Goal: Information Seeking & Learning: Learn about a topic

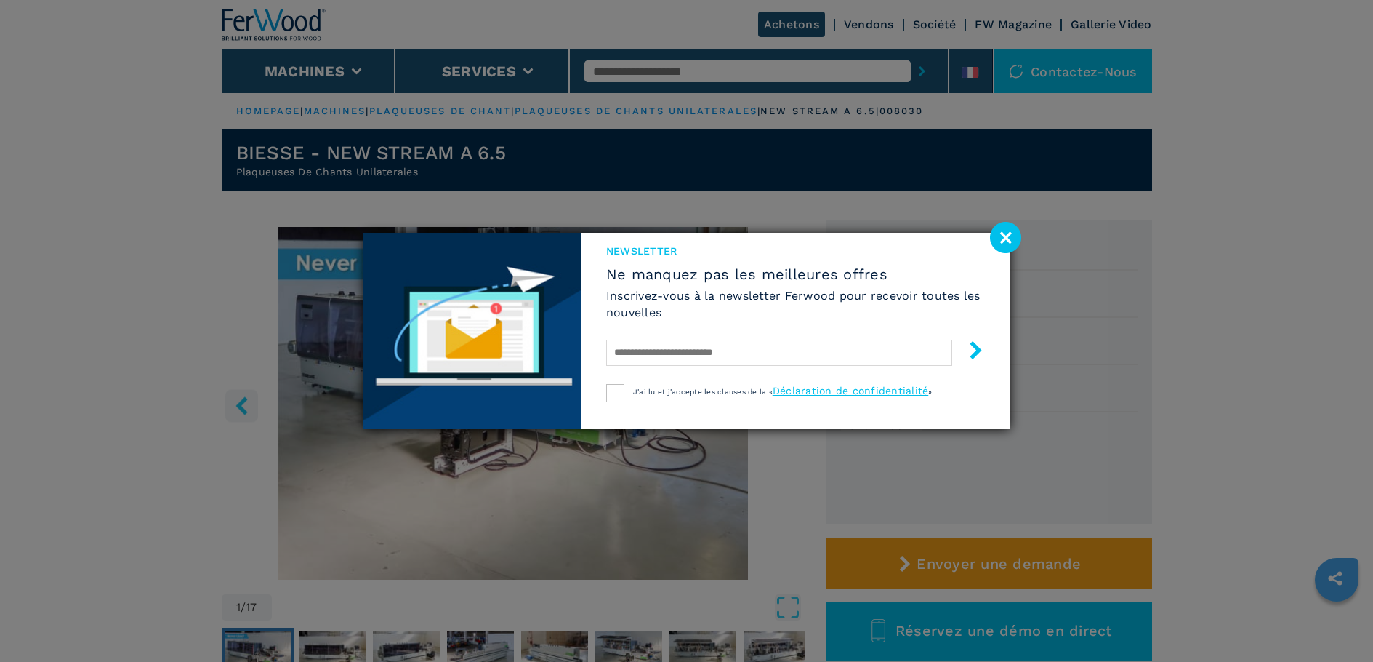
click at [1013, 236] on image at bounding box center [1005, 237] width 31 height 31
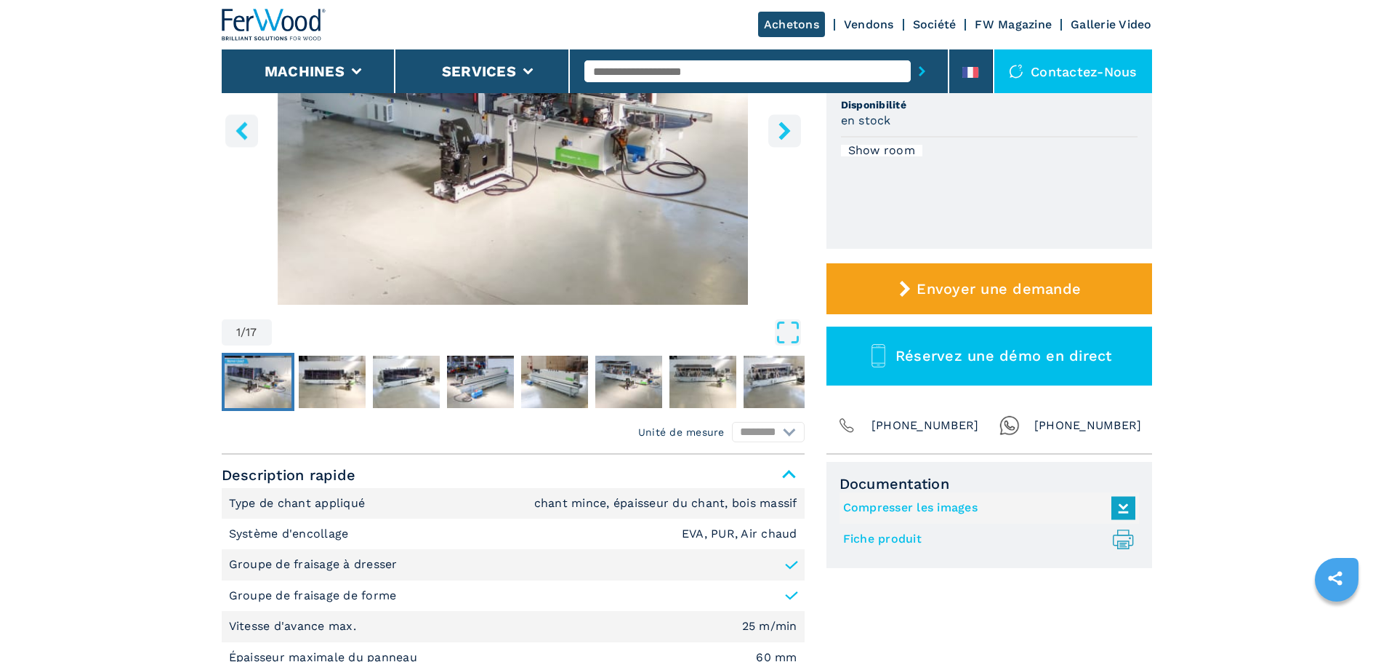
scroll to position [364, 0]
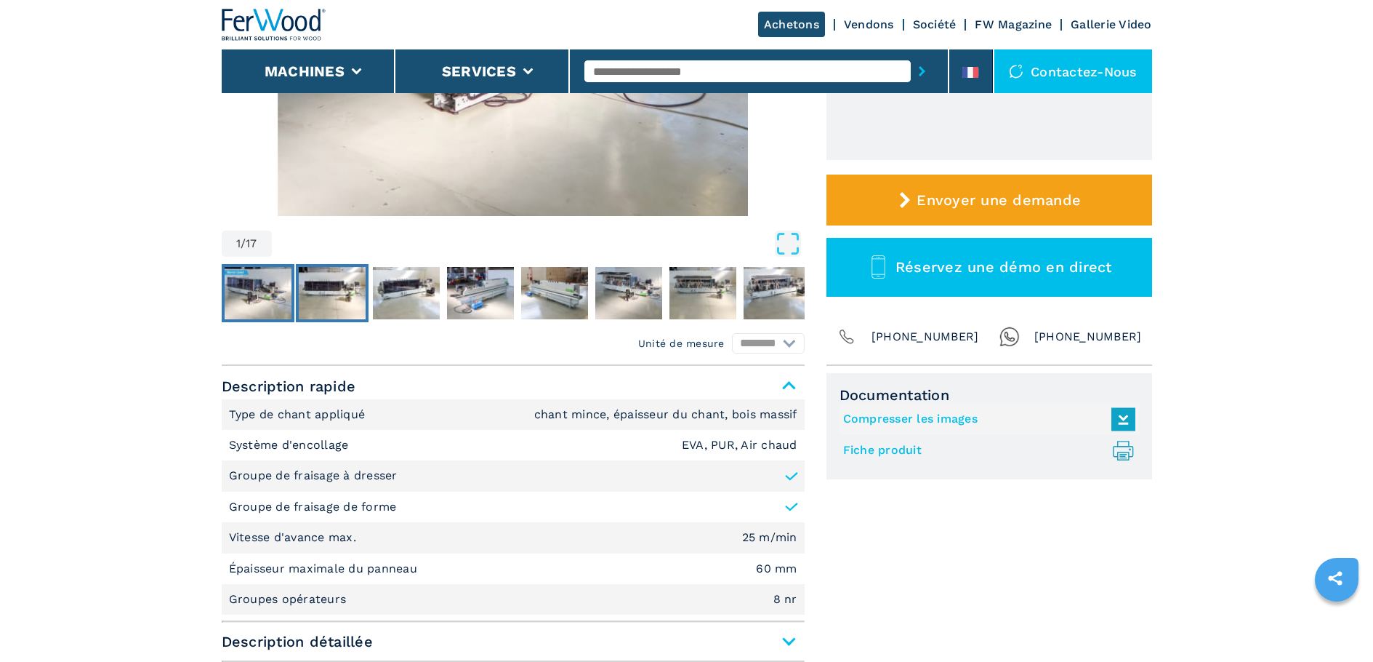
click at [330, 285] on img "Go to Slide 2" at bounding box center [332, 293] width 67 height 52
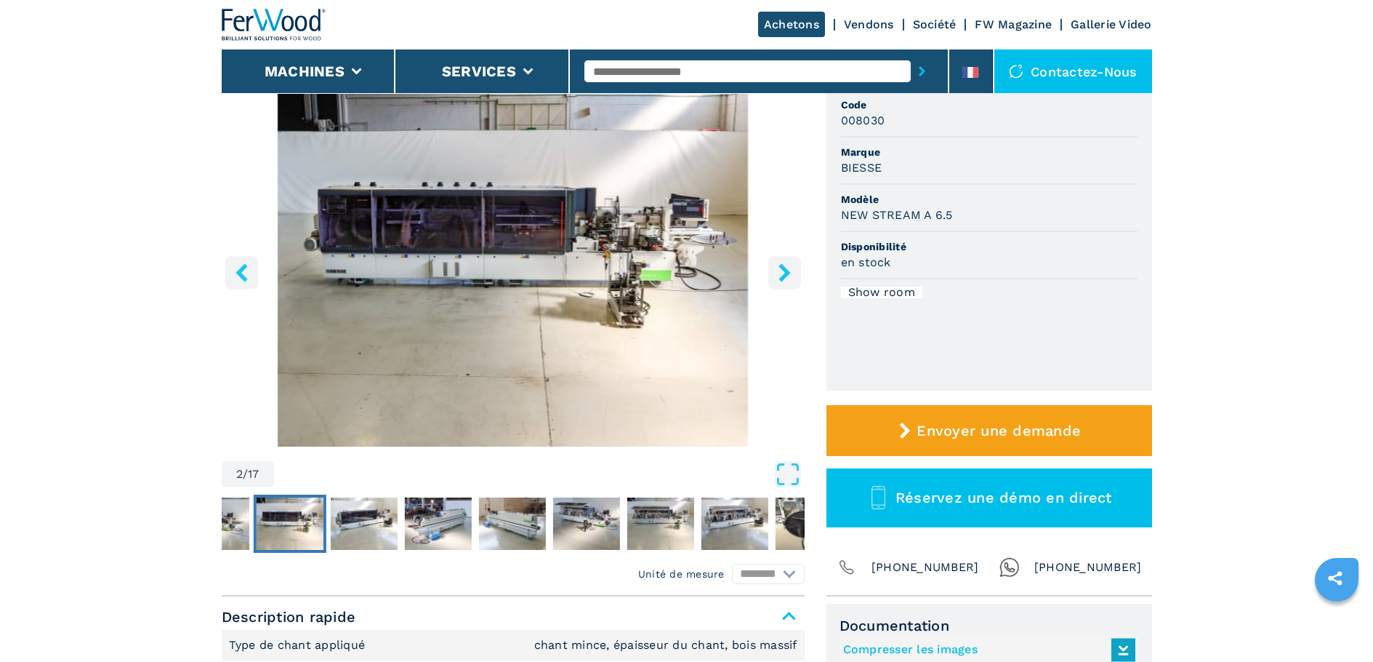
scroll to position [0, 0]
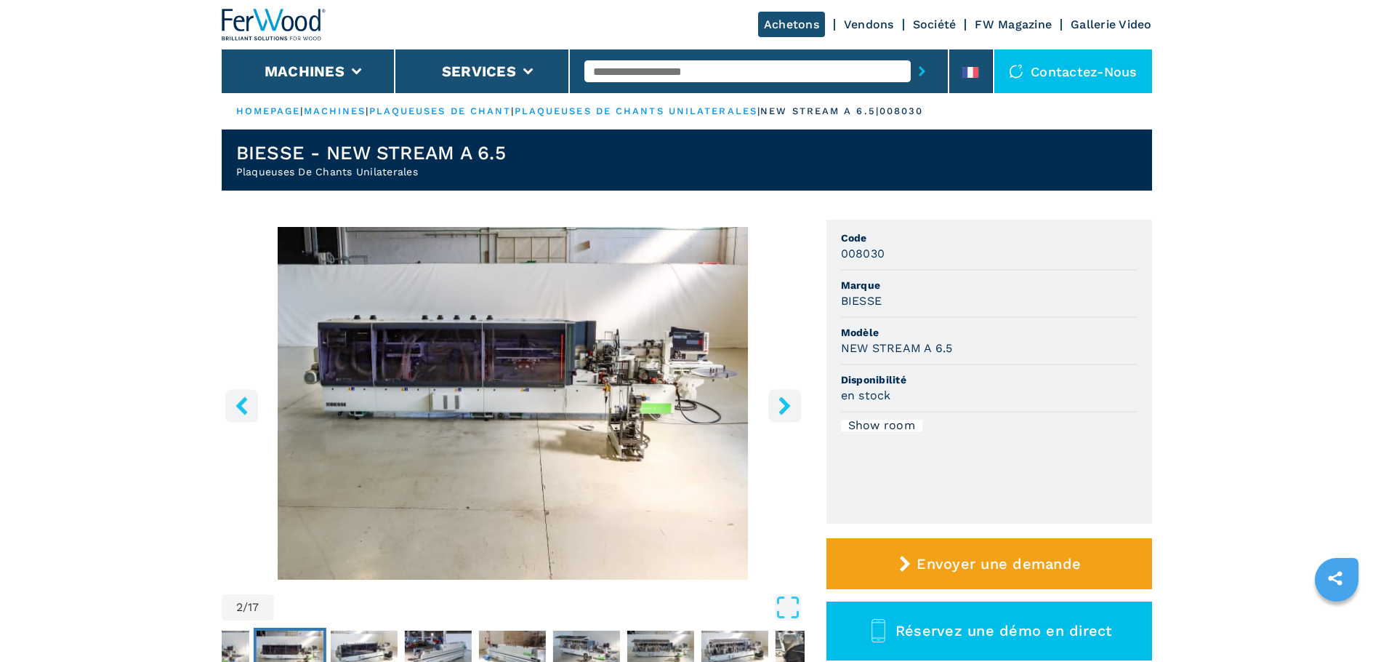
click at [780, 414] on icon "right-button" at bounding box center [785, 405] width 18 height 18
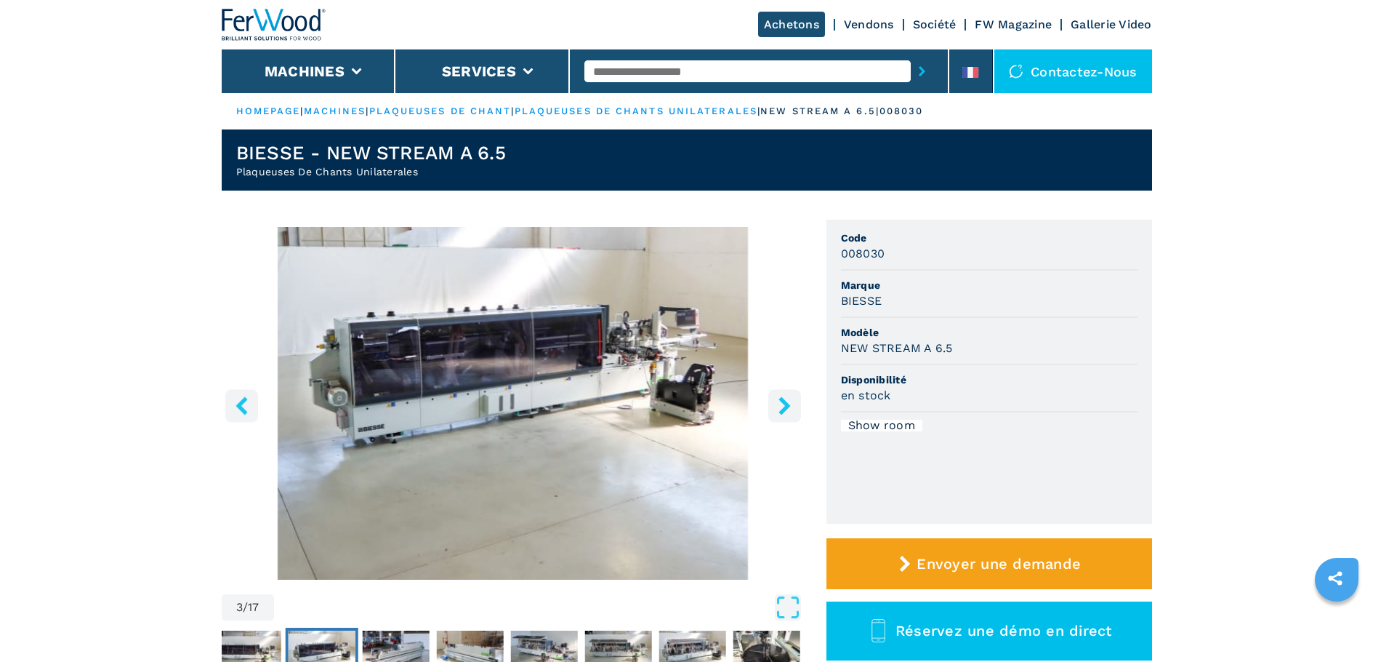
click at [780, 414] on icon "right-button" at bounding box center [785, 405] width 18 height 18
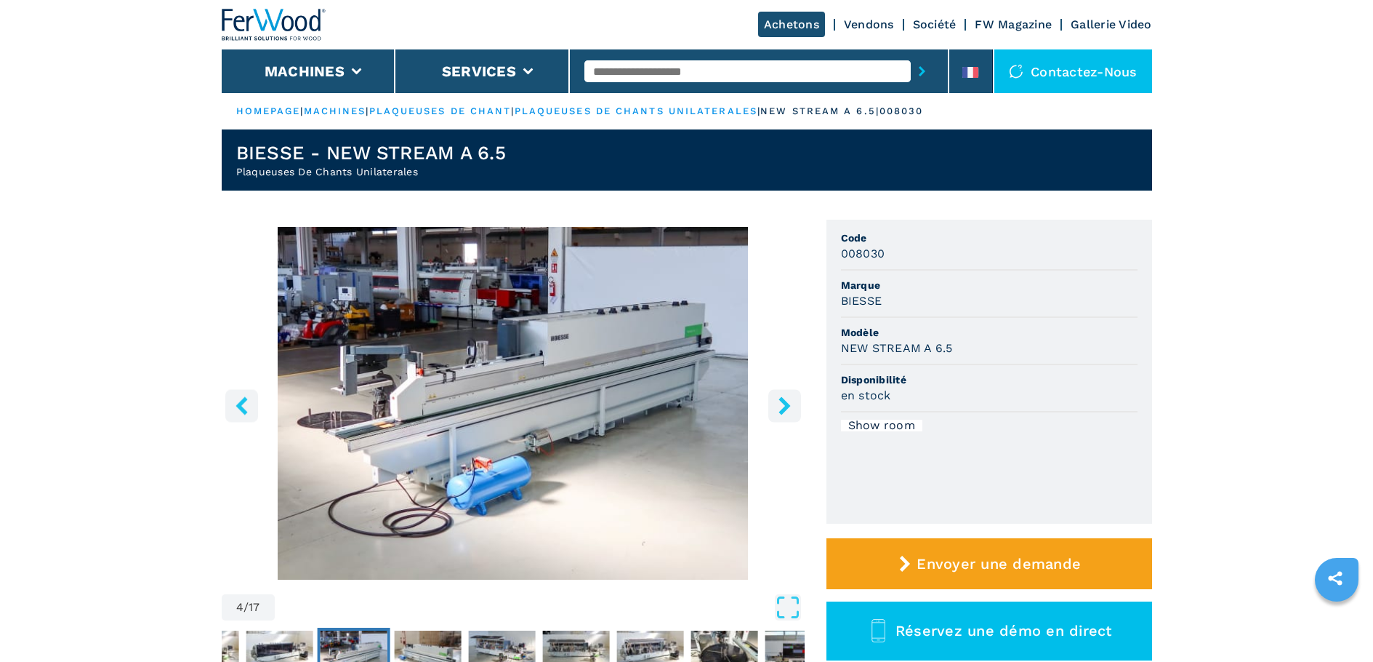
click at [780, 414] on icon "right-button" at bounding box center [785, 405] width 18 height 18
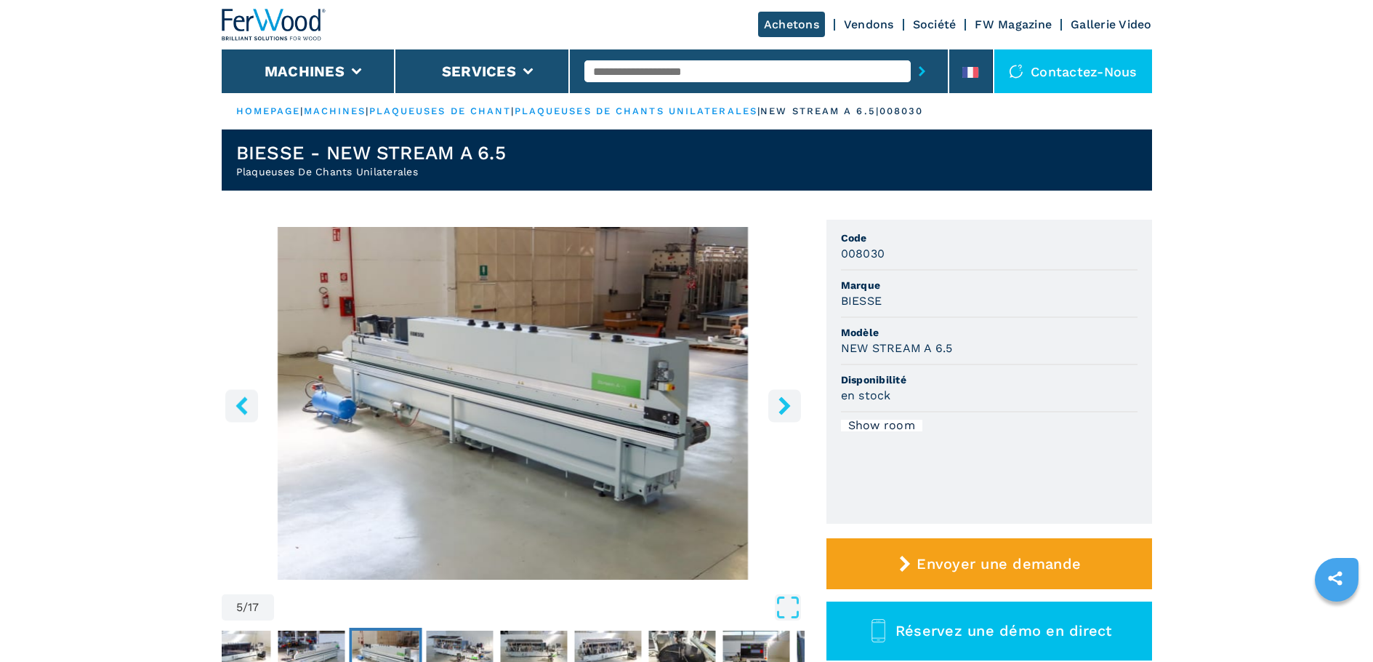
click at [780, 414] on icon "right-button" at bounding box center [785, 405] width 18 height 18
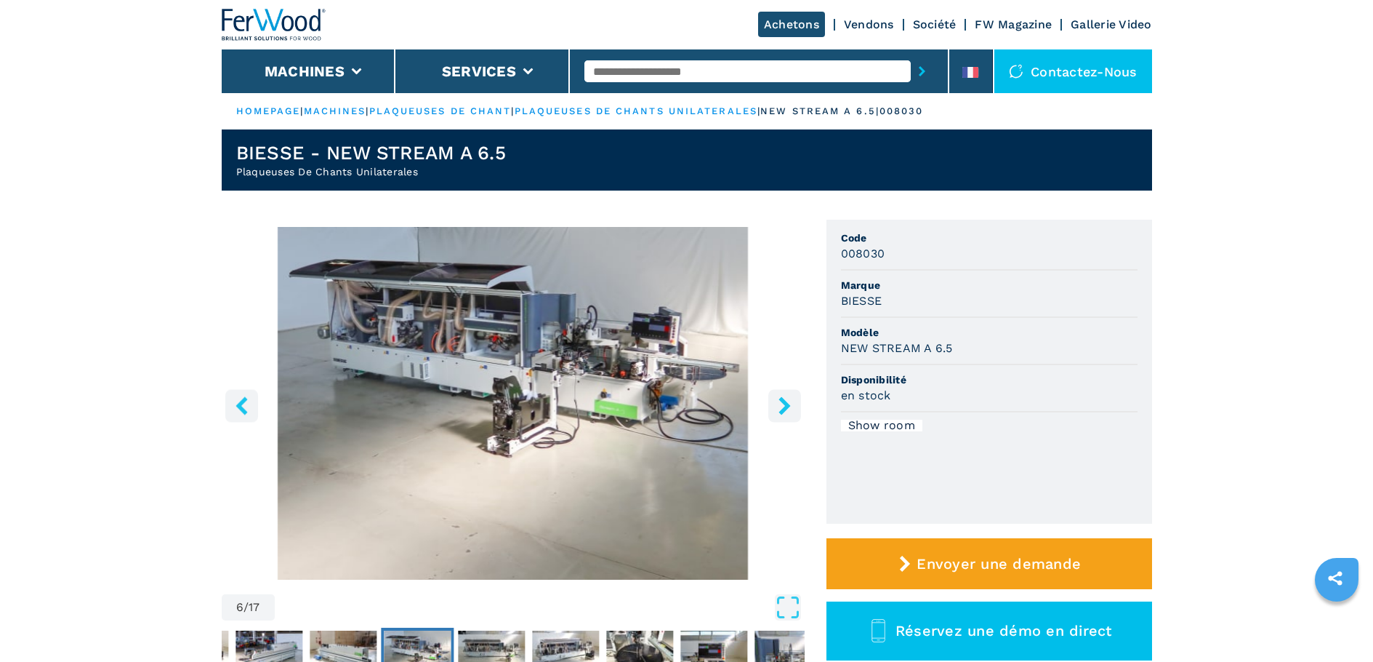
click at [780, 414] on icon "right-button" at bounding box center [785, 405] width 18 height 18
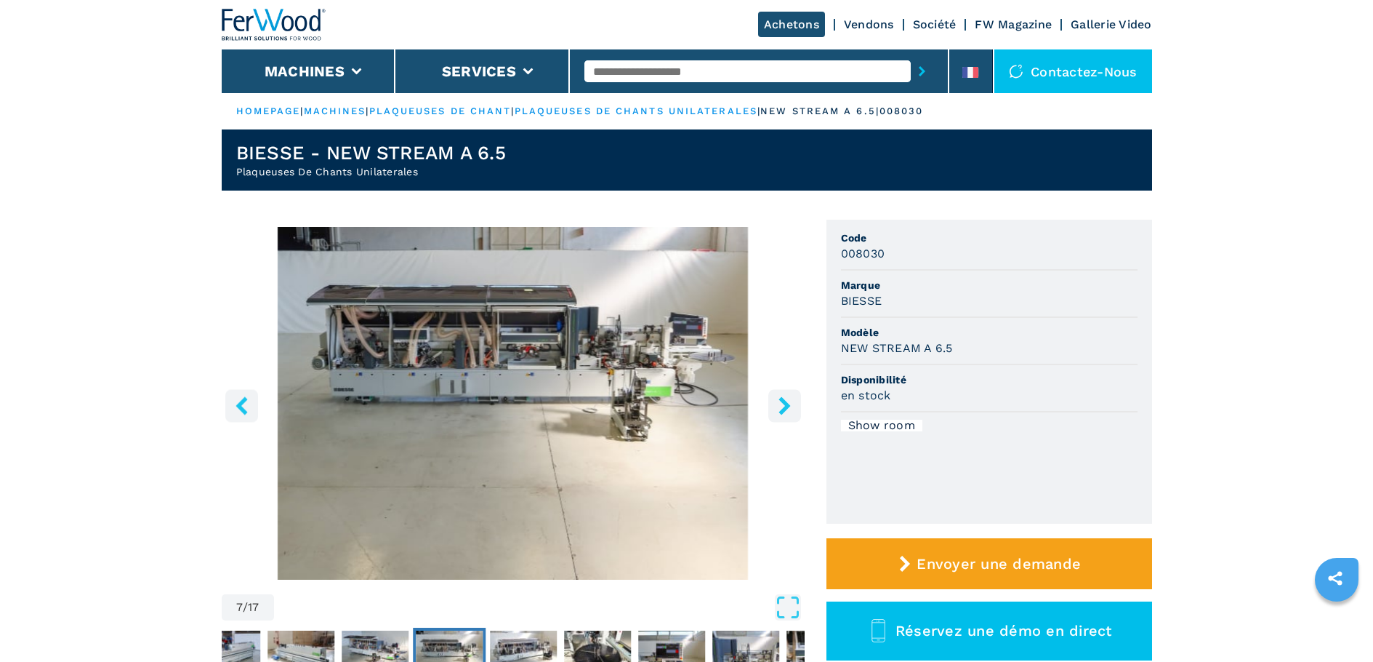
click at [780, 414] on icon "right-button" at bounding box center [785, 405] width 18 height 18
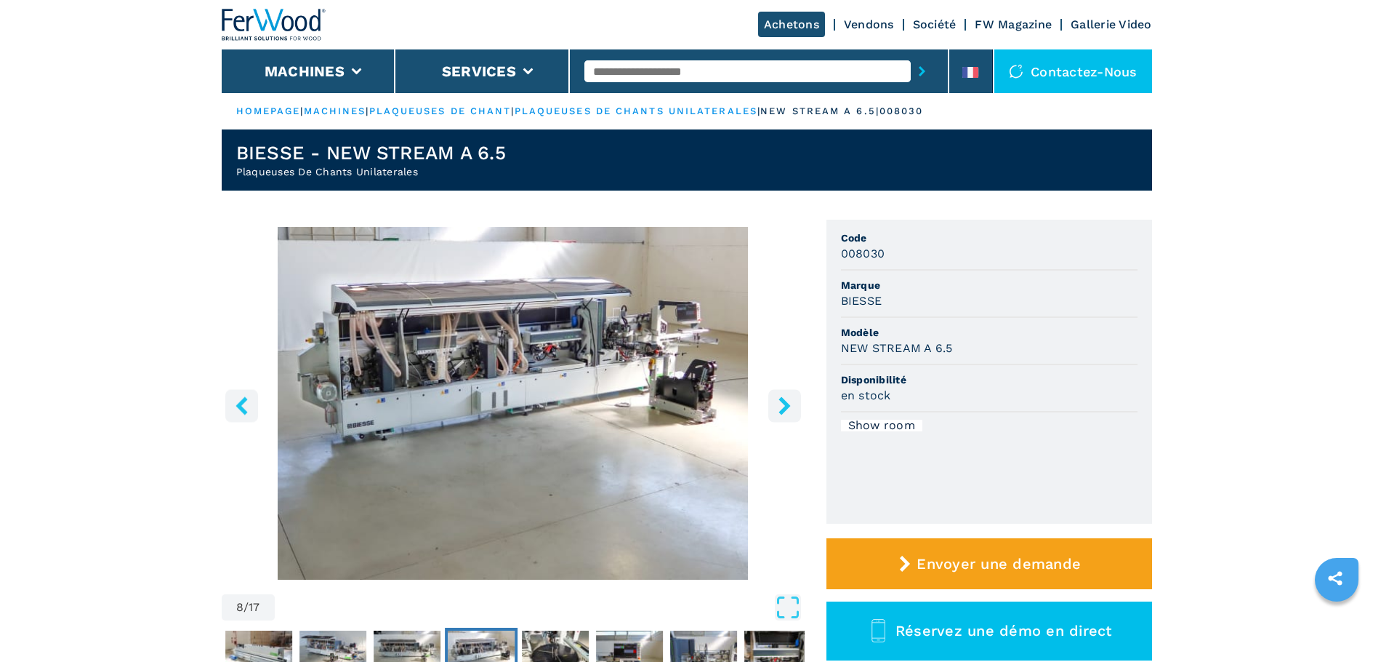
click at [782, 414] on icon "right-button" at bounding box center [785, 405] width 18 height 18
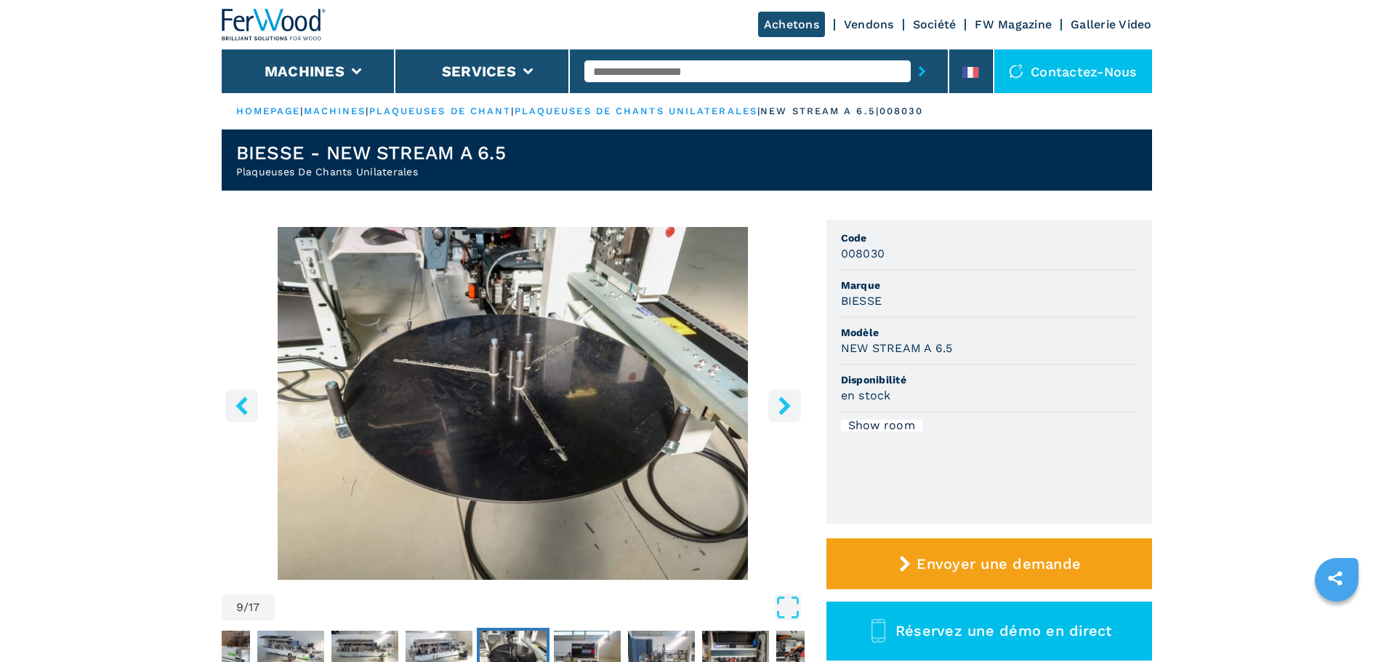
click at [782, 414] on icon "right-button" at bounding box center [785, 405] width 18 height 18
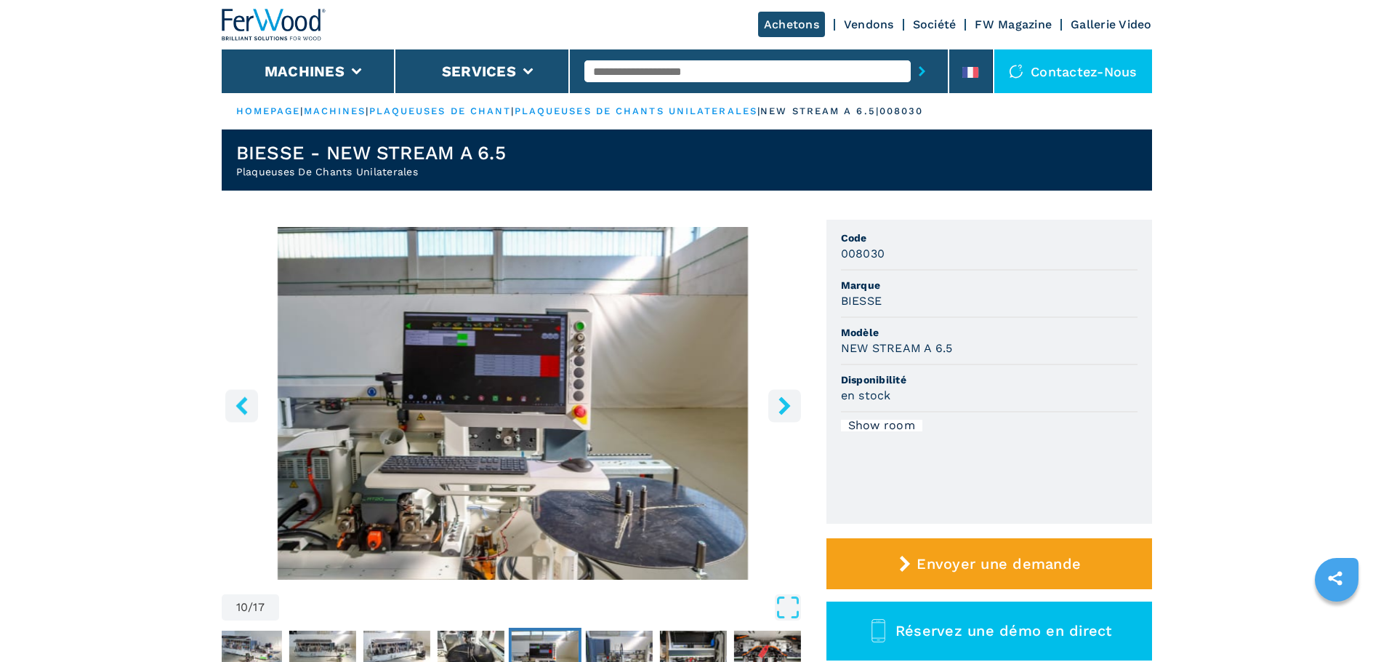
click at [782, 414] on icon "right-button" at bounding box center [785, 405] width 18 height 18
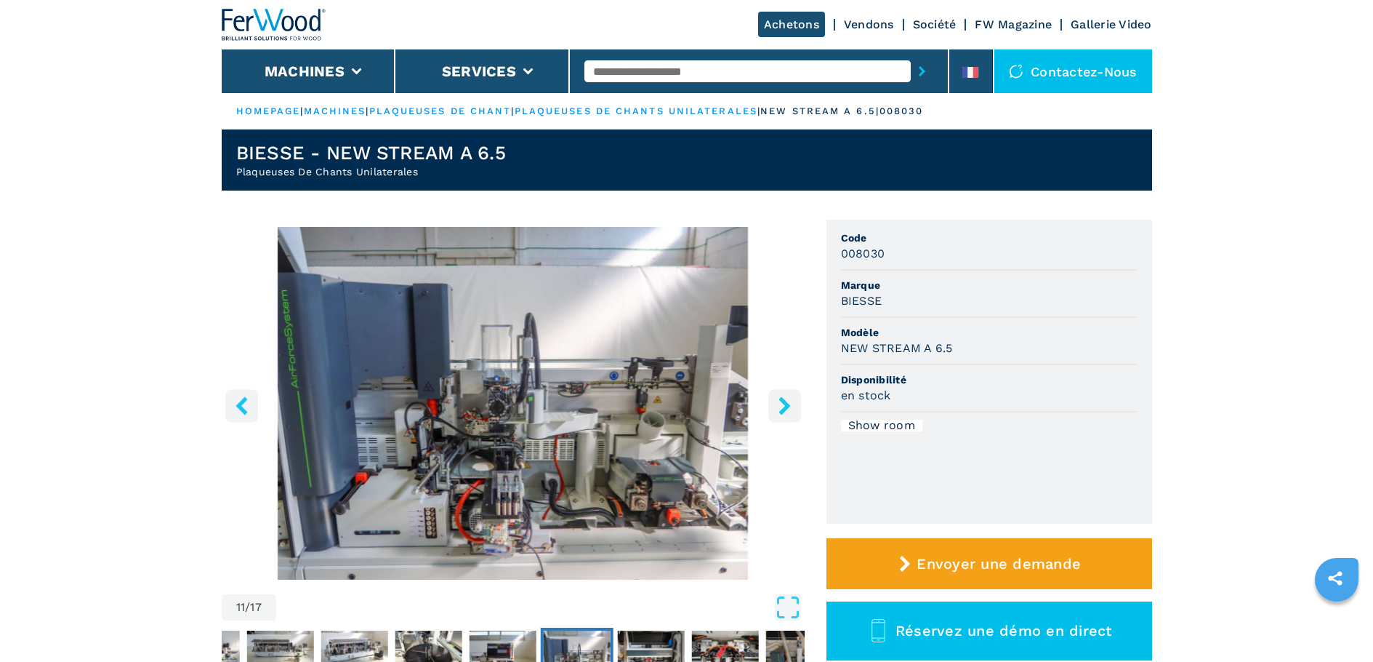
click at [782, 414] on icon "right-button" at bounding box center [785, 405] width 18 height 18
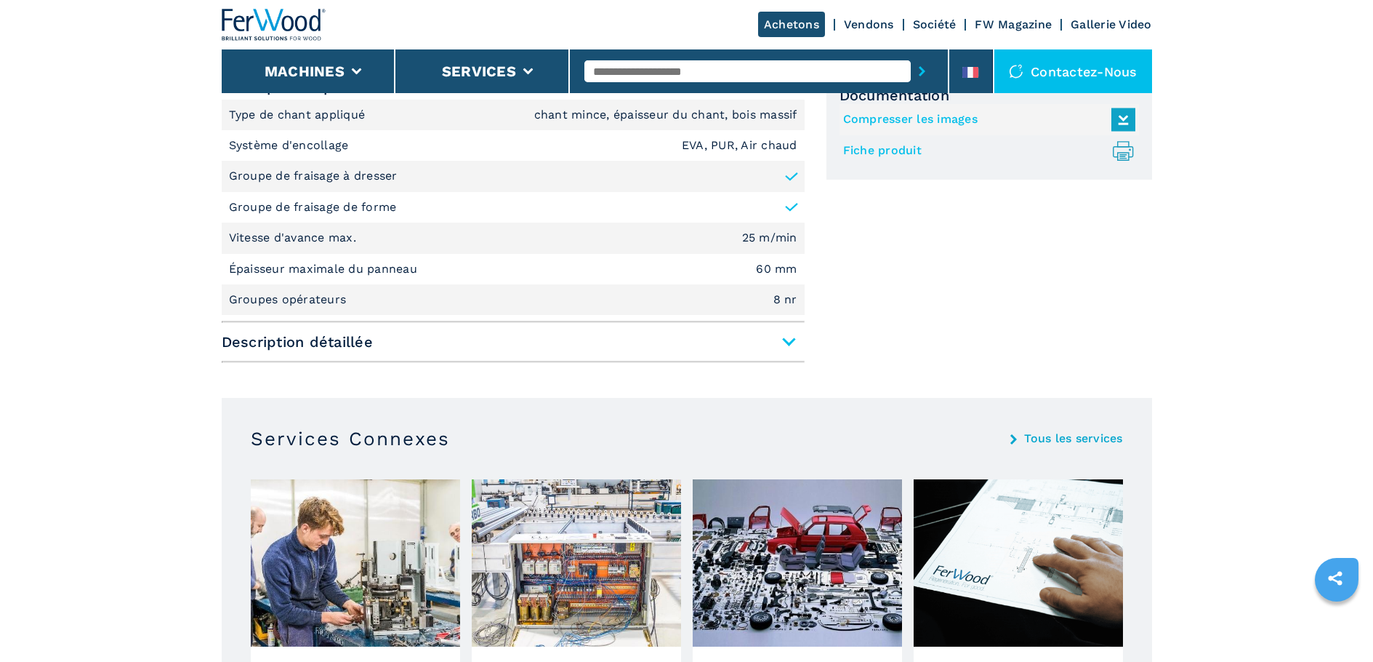
scroll to position [800, 0]
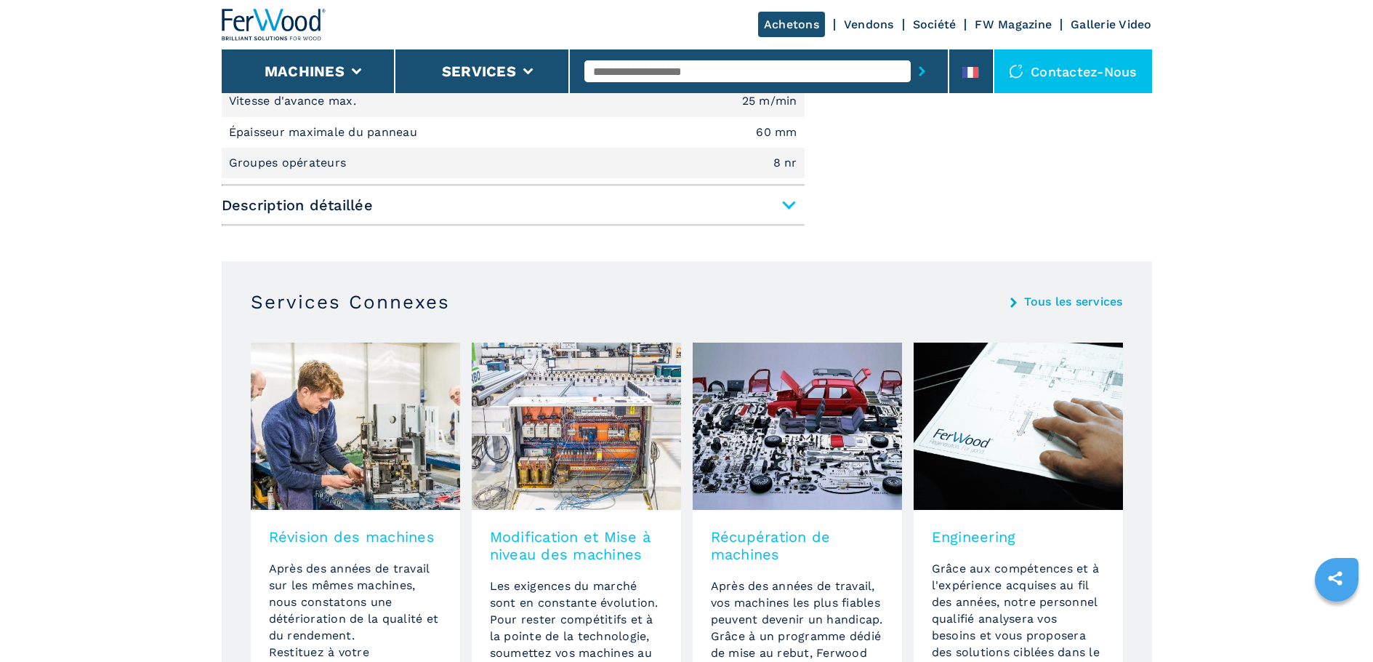
click at [786, 206] on span "Description détaillée" at bounding box center [513, 205] width 583 height 26
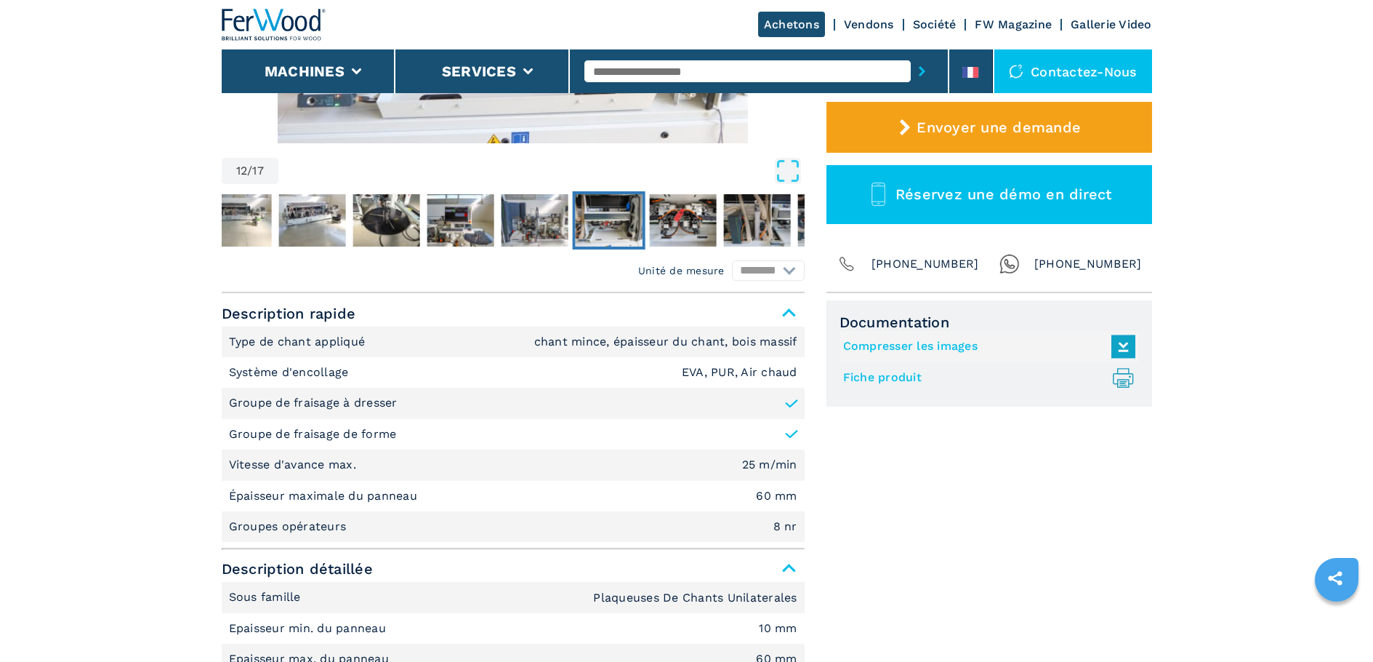
scroll to position [0, 0]
